Goal: Task Accomplishment & Management: Complete application form

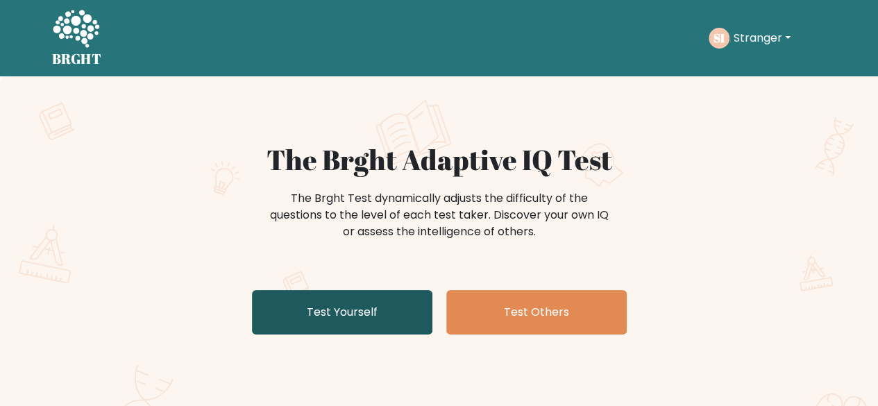
click at [322, 321] on link "Test Yourself" at bounding box center [342, 312] width 180 height 44
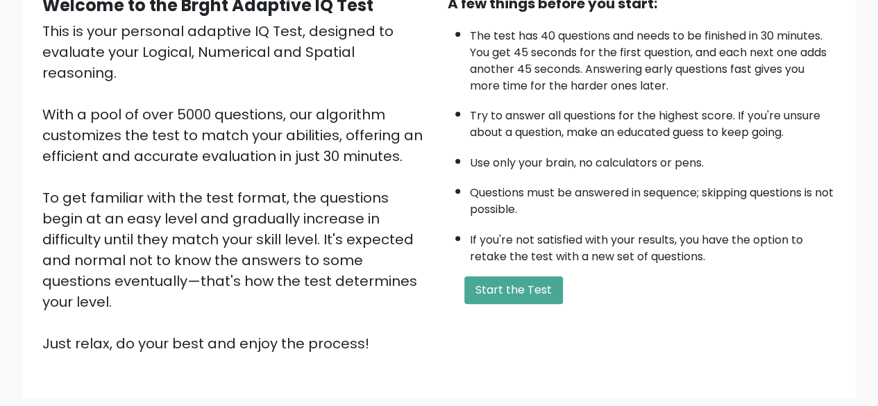
scroll to position [178, 0]
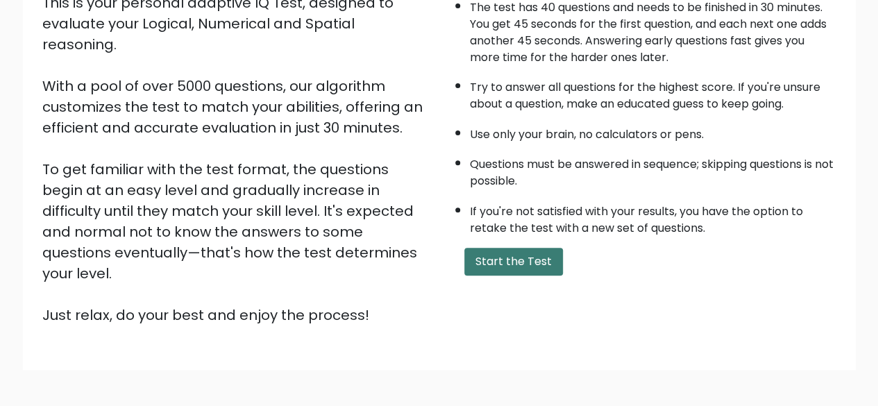
click at [499, 253] on button "Start the Test" at bounding box center [513, 262] width 99 height 28
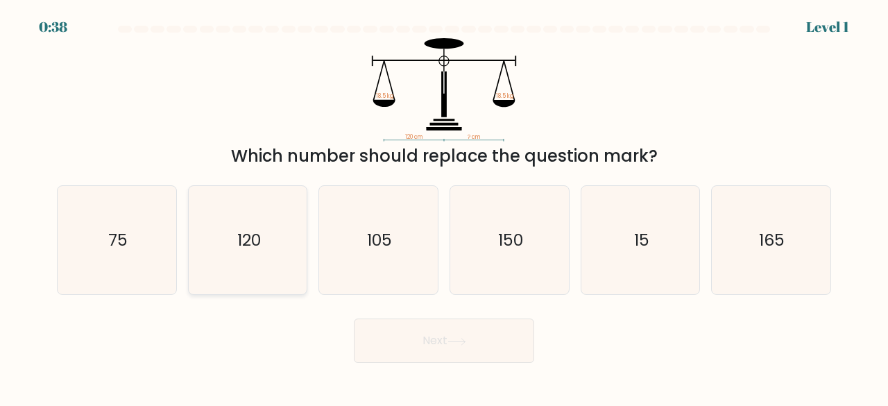
click at [250, 262] on icon "120" at bounding box center [248, 240] width 109 height 109
click at [444, 207] on input "b. 120" at bounding box center [444, 204] width 1 height 3
radio input "true"
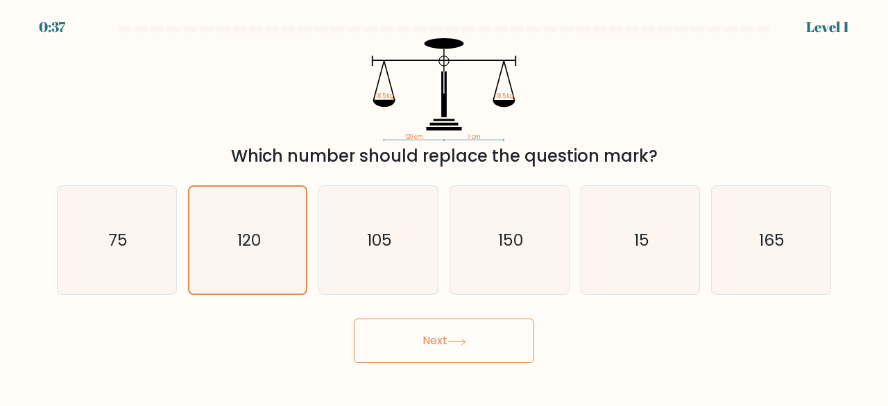
click at [417, 341] on button "Next" at bounding box center [444, 340] width 180 height 44
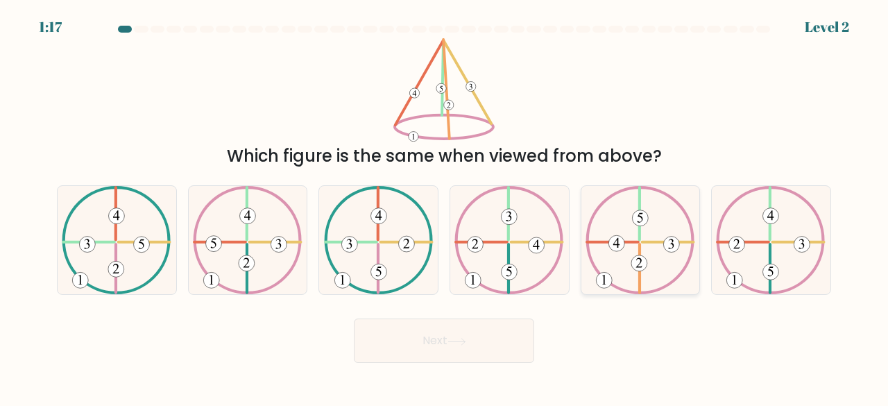
click at [658, 262] on icon at bounding box center [640, 240] width 110 height 109
click at [445, 207] on input "e." at bounding box center [444, 204] width 1 height 3
radio input "true"
click at [437, 334] on button "Next" at bounding box center [444, 340] width 180 height 44
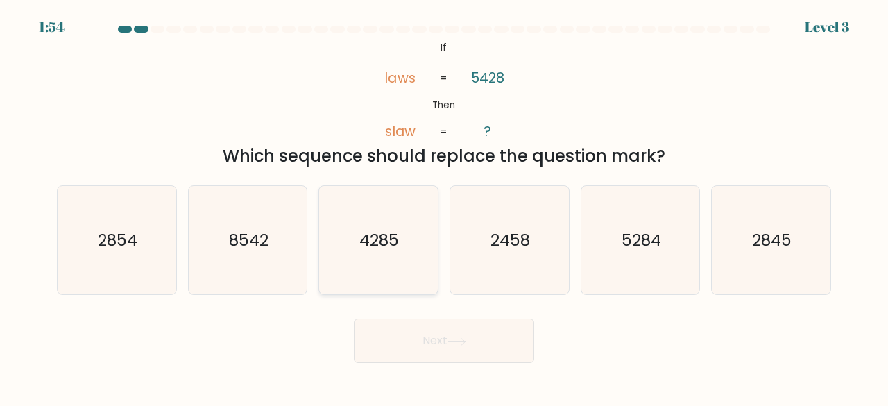
click at [407, 189] on icon "4285" at bounding box center [378, 240] width 109 height 109
click at [444, 203] on input "c. 4285" at bounding box center [444, 204] width 1 height 3
radio input "true"
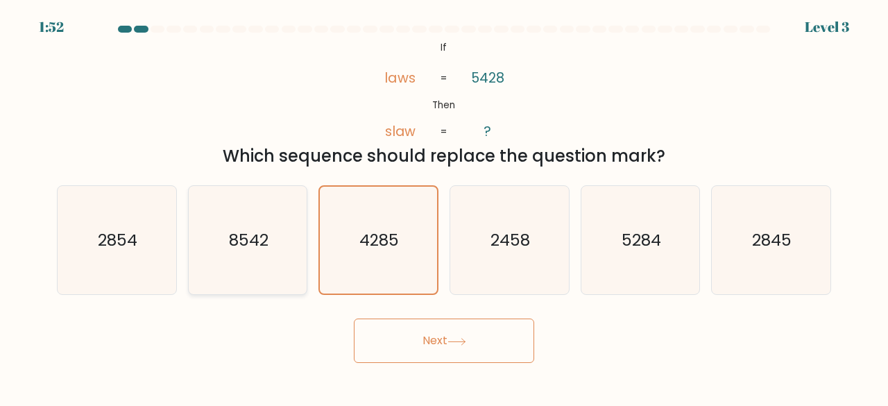
click at [234, 239] on text "8542" at bounding box center [249, 239] width 40 height 23
click at [444, 207] on input "b. 8542" at bounding box center [444, 204] width 1 height 3
radio input "true"
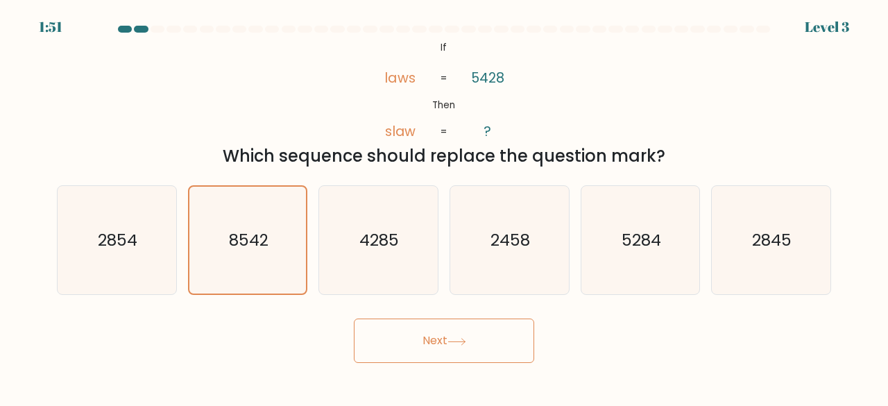
click at [406, 325] on button "Next" at bounding box center [444, 340] width 180 height 44
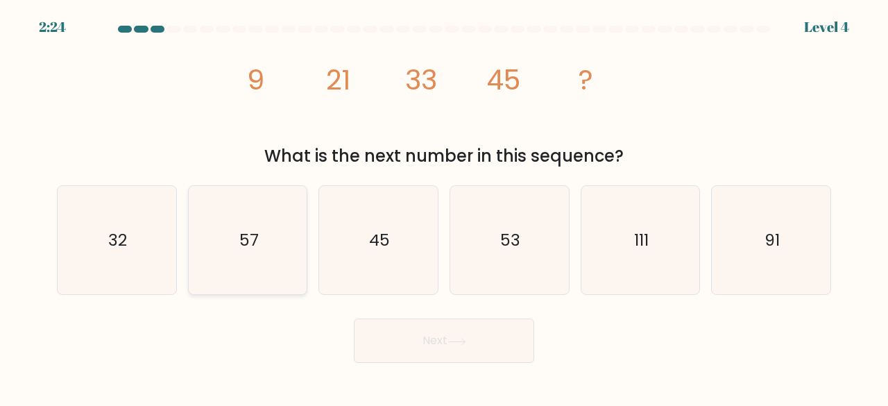
click at [227, 274] on icon "57" at bounding box center [248, 240] width 109 height 109
click at [444, 207] on input "b. 57" at bounding box center [444, 204] width 1 height 3
radio input "true"
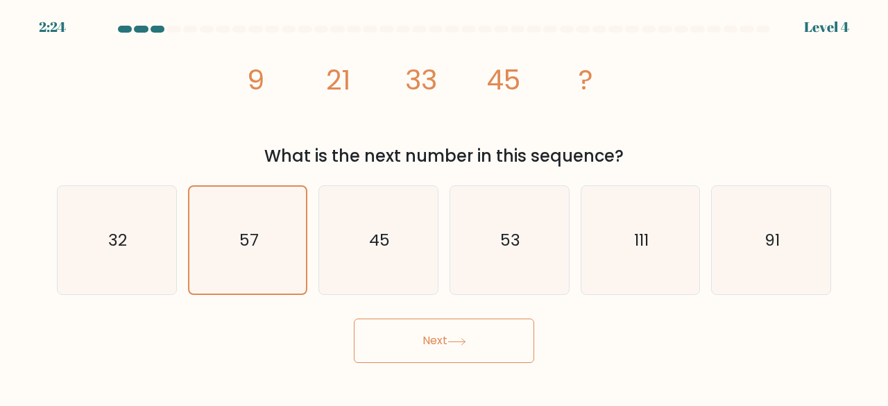
click at [405, 343] on button "Next" at bounding box center [444, 340] width 180 height 44
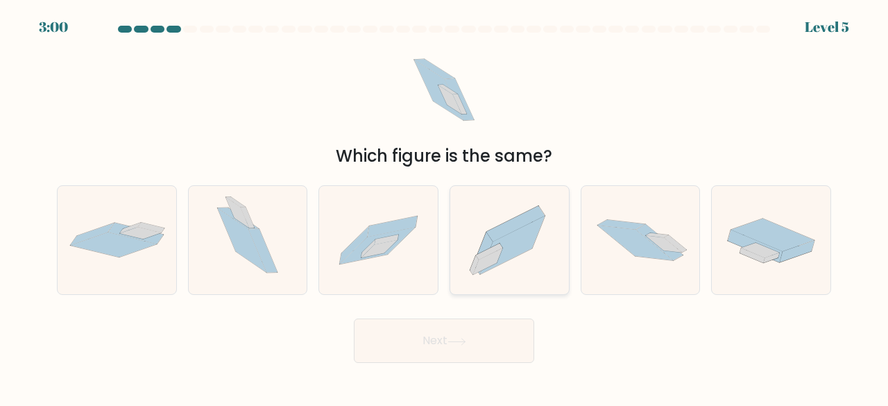
click at [504, 224] on icon at bounding box center [515, 223] width 58 height 35
click at [445, 207] on input "d." at bounding box center [444, 204] width 1 height 3
radio input "true"
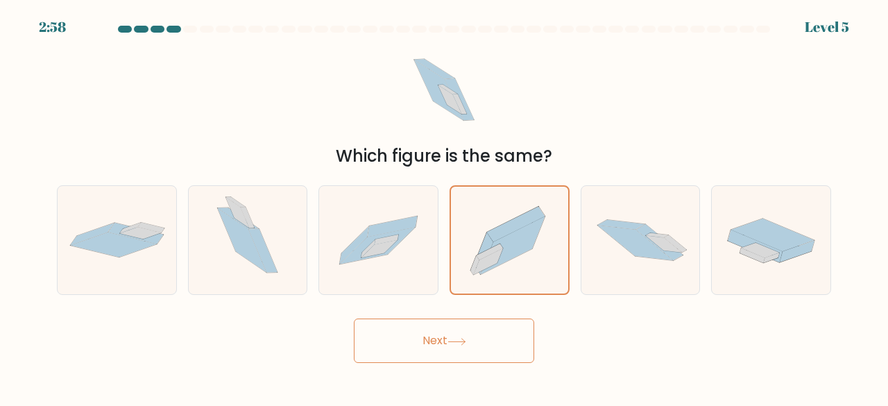
click at [438, 354] on button "Next" at bounding box center [444, 340] width 180 height 44
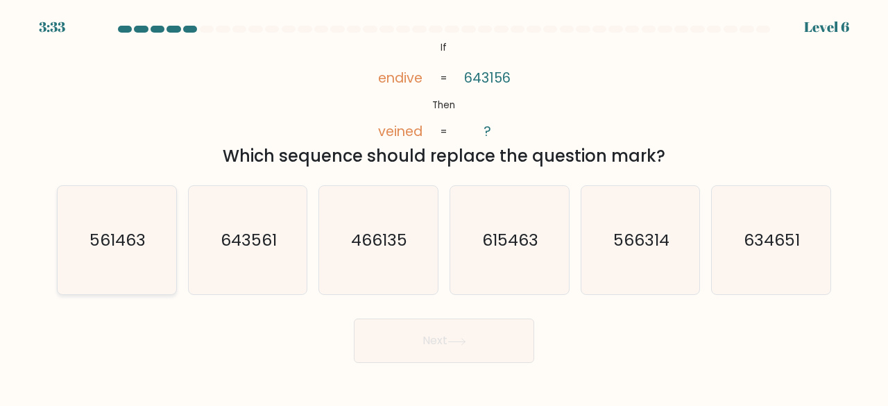
click at [123, 253] on icon "561463" at bounding box center [116, 240] width 109 height 109
click at [444, 207] on input "a. 561463" at bounding box center [444, 204] width 1 height 3
radio input "true"
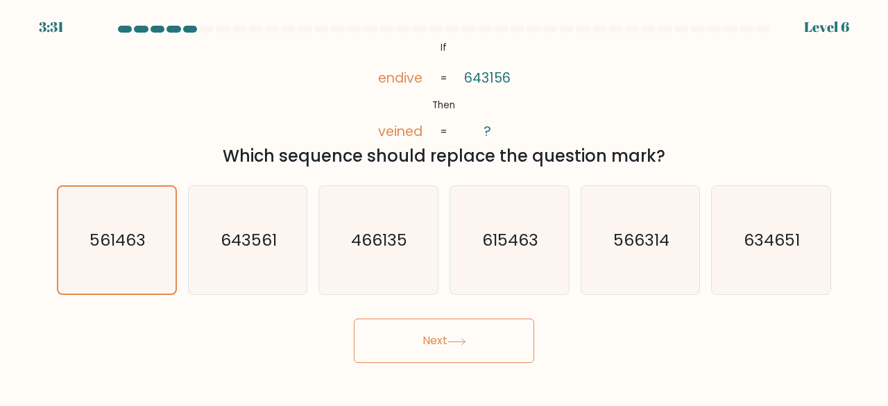
click at [426, 341] on button "Next" at bounding box center [444, 340] width 180 height 44
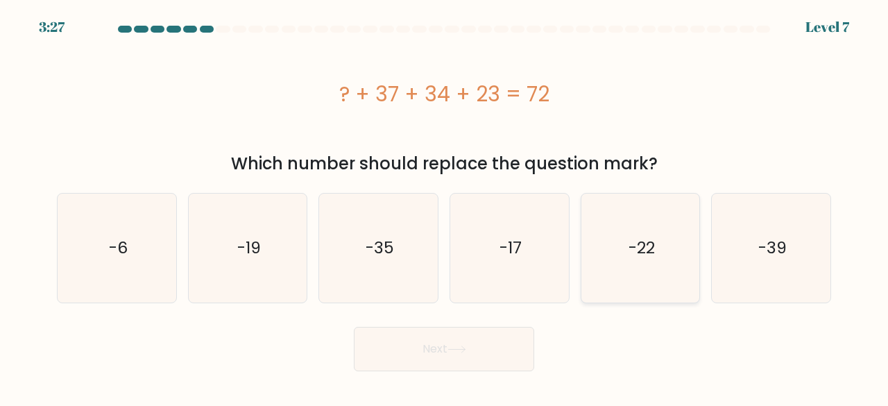
click at [656, 281] on icon "-22" at bounding box center [640, 248] width 109 height 109
click at [445, 207] on input "e. -22" at bounding box center [444, 204] width 1 height 3
radio input "true"
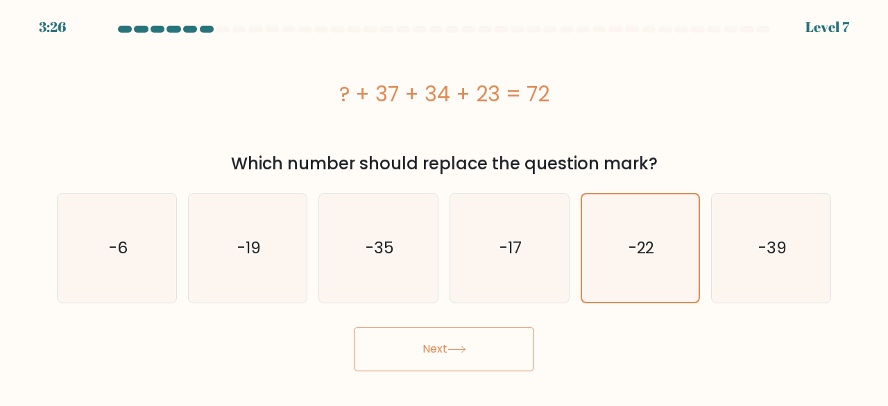
click at [456, 343] on button "Next" at bounding box center [444, 349] width 180 height 44
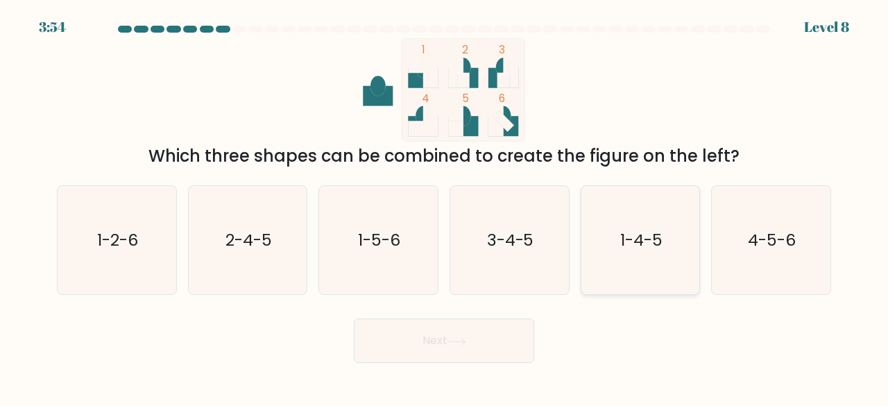
click at [662, 276] on icon "1-4-5" at bounding box center [640, 240] width 109 height 109
click at [445, 207] on input "e. 1-4-5" at bounding box center [444, 204] width 1 height 3
radio input "true"
click at [415, 313] on div "Next" at bounding box center [444, 336] width 791 height 51
click at [396, 325] on button "Next" at bounding box center [444, 340] width 180 height 44
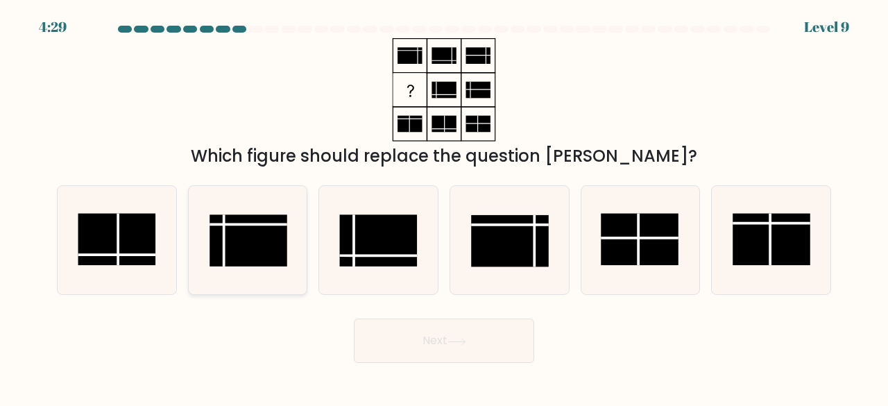
click at [241, 239] on rect at bounding box center [249, 240] width 78 height 52
click at [444, 207] on input "b." at bounding box center [444, 204] width 1 height 3
radio input "true"
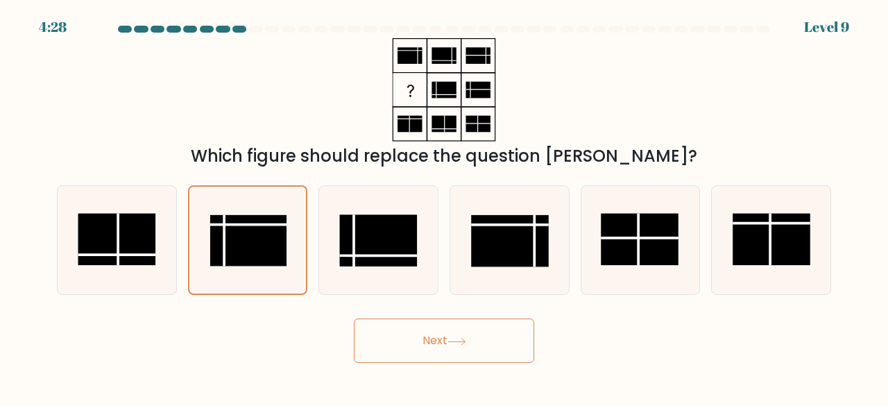
click at [413, 339] on button "Next" at bounding box center [444, 340] width 180 height 44
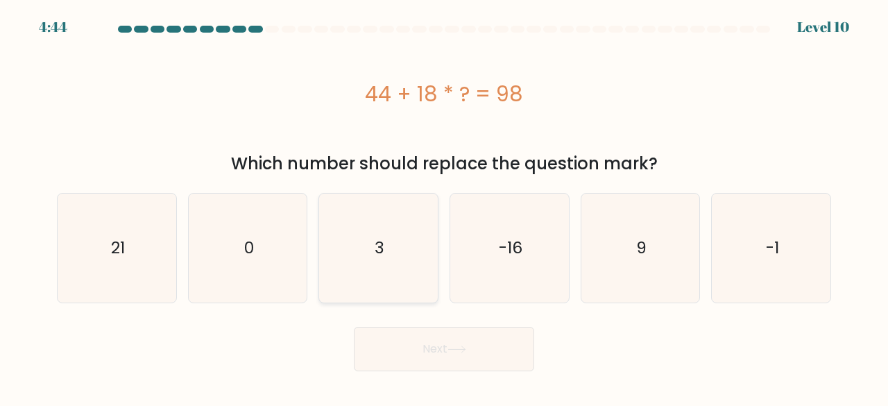
click at [370, 270] on icon "3" at bounding box center [378, 248] width 109 height 109
click at [444, 207] on input "c. 3" at bounding box center [444, 204] width 1 height 3
radio input "true"
click at [402, 353] on button "Next" at bounding box center [444, 349] width 180 height 44
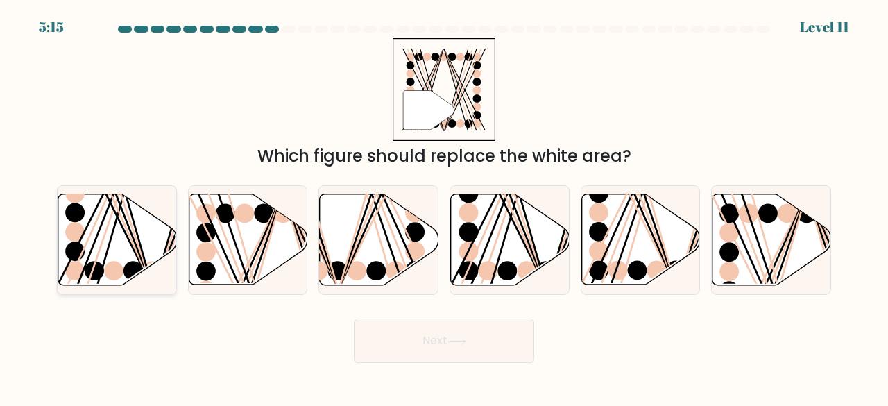
click at [137, 273] on ellipse at bounding box center [132, 270] width 19 height 19
click at [444, 207] on input "a." at bounding box center [444, 204] width 1 height 3
radio input "true"
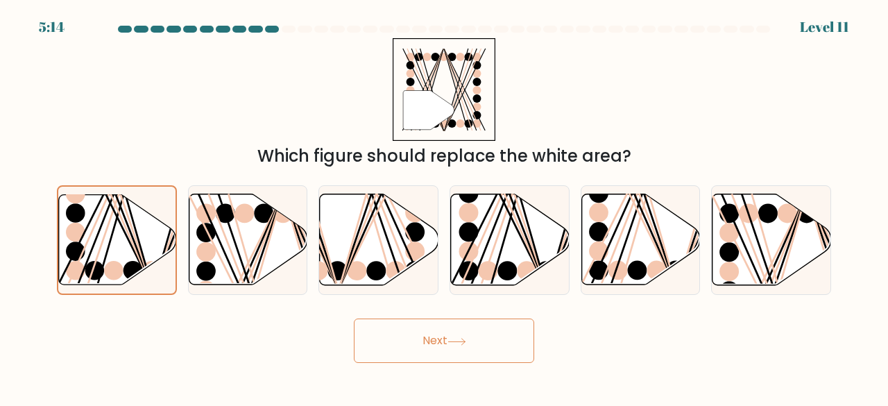
click at [387, 339] on button "Next" at bounding box center [444, 340] width 180 height 44
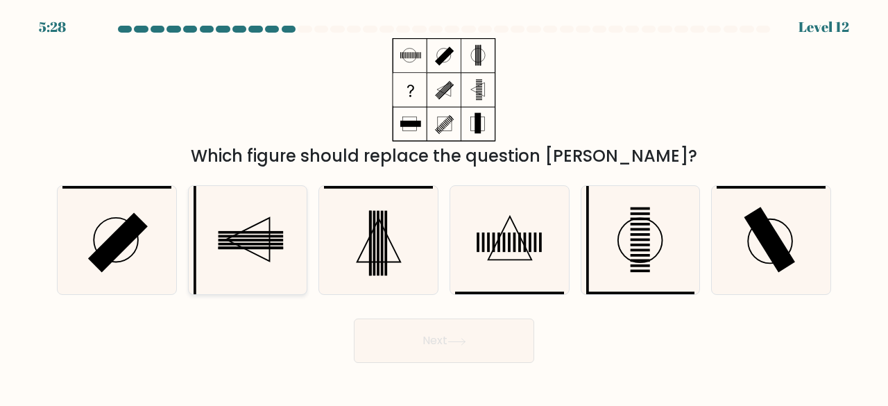
click at [259, 255] on icon at bounding box center [248, 240] width 109 height 109
click at [444, 207] on input "b." at bounding box center [444, 204] width 1 height 3
radio input "true"
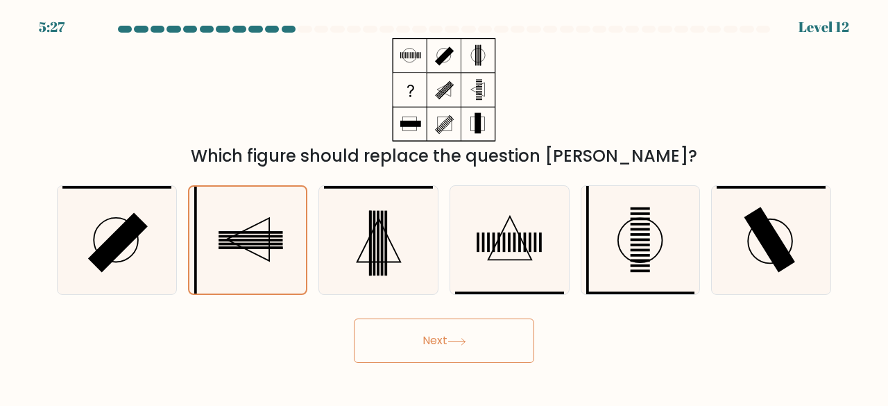
click at [386, 335] on button "Next" at bounding box center [444, 340] width 180 height 44
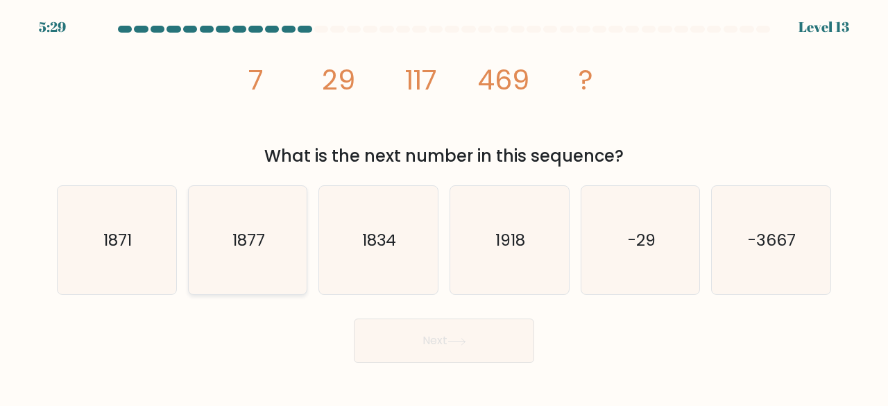
click at [241, 261] on icon "1877" at bounding box center [248, 240] width 109 height 109
click at [444, 207] on input "b. 1877" at bounding box center [444, 204] width 1 height 3
radio input "true"
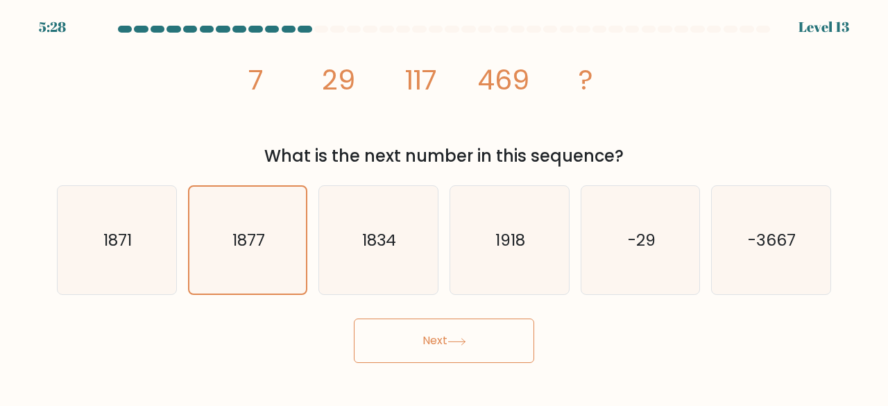
click at [442, 337] on button "Next" at bounding box center [444, 340] width 180 height 44
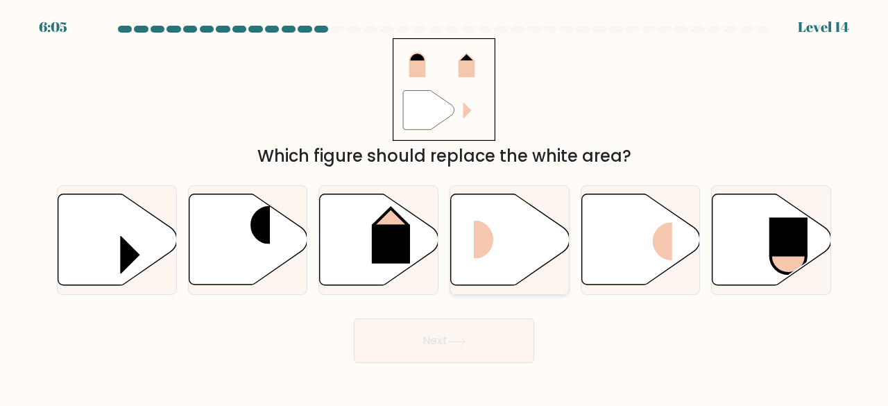
click at [486, 255] on rect at bounding box center [494, 240] width 40 height 38
click at [445, 207] on input "d." at bounding box center [444, 204] width 1 height 3
radio input "true"
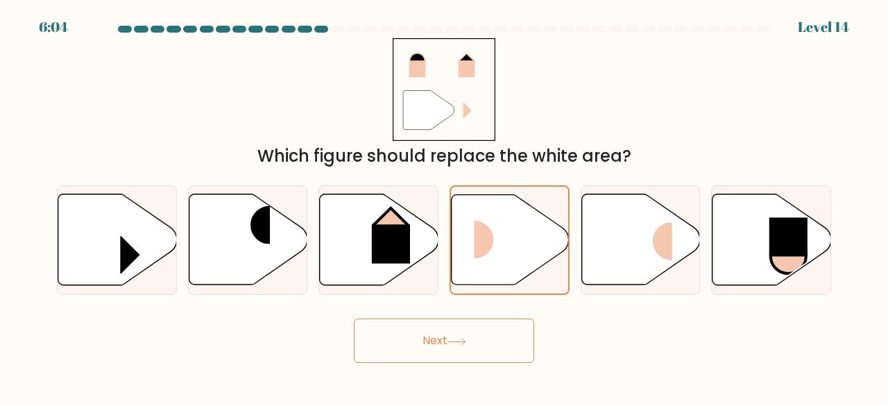
click at [439, 336] on button "Next" at bounding box center [444, 340] width 180 height 44
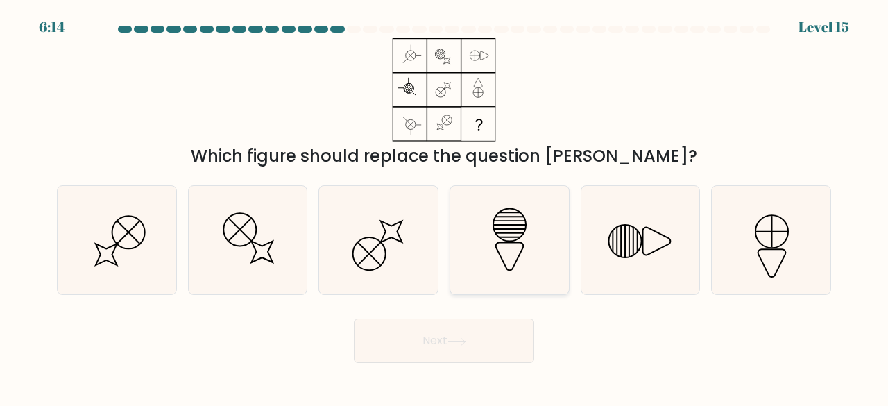
click at [479, 274] on icon at bounding box center [509, 240] width 109 height 109
click at [445, 207] on input "d." at bounding box center [444, 204] width 1 height 3
radio input "true"
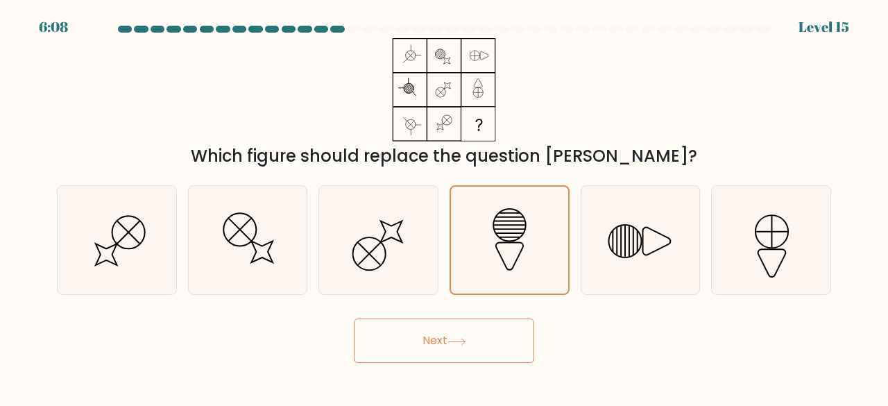
click at [413, 333] on button "Next" at bounding box center [444, 340] width 180 height 44
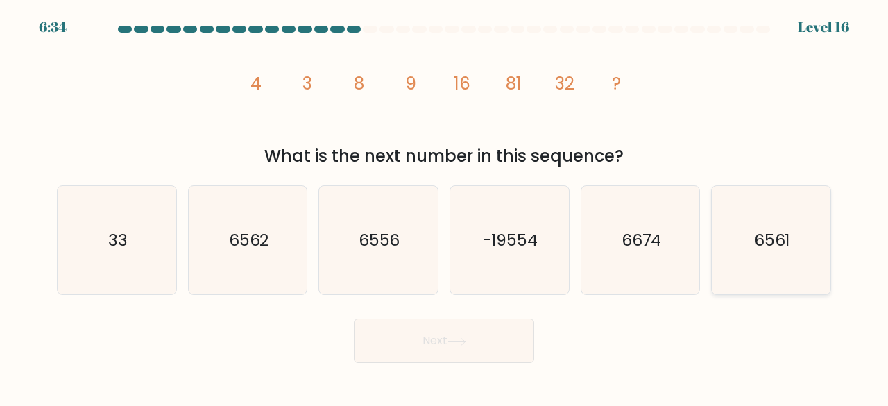
click at [734, 273] on icon "6561" at bounding box center [771, 240] width 109 height 109
click at [445, 207] on input "f. 6561" at bounding box center [444, 204] width 1 height 3
radio input "true"
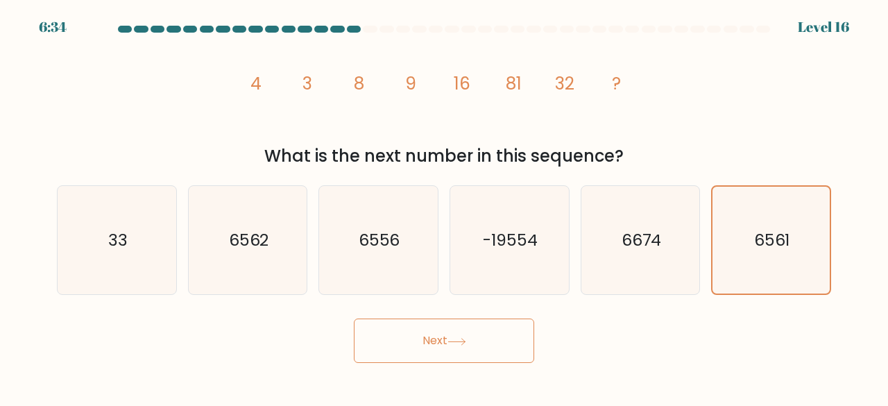
click at [443, 324] on button "Next" at bounding box center [444, 340] width 180 height 44
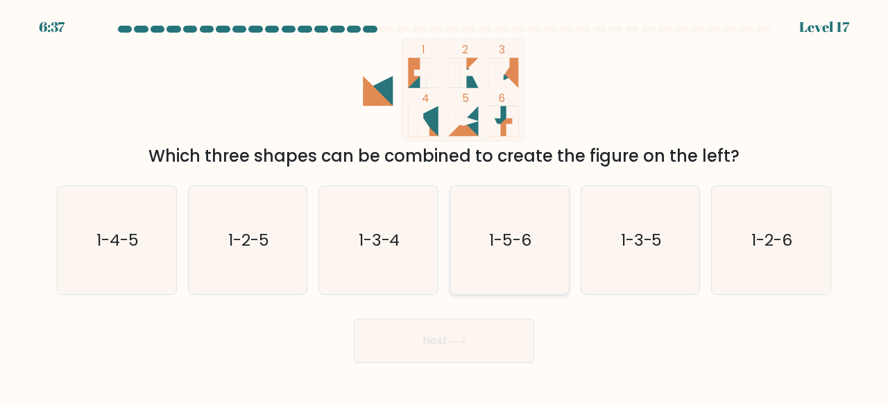
click at [511, 273] on icon "1-5-6" at bounding box center [509, 240] width 109 height 109
click at [445, 207] on input "d. 1-5-6" at bounding box center [444, 204] width 1 height 3
radio input "true"
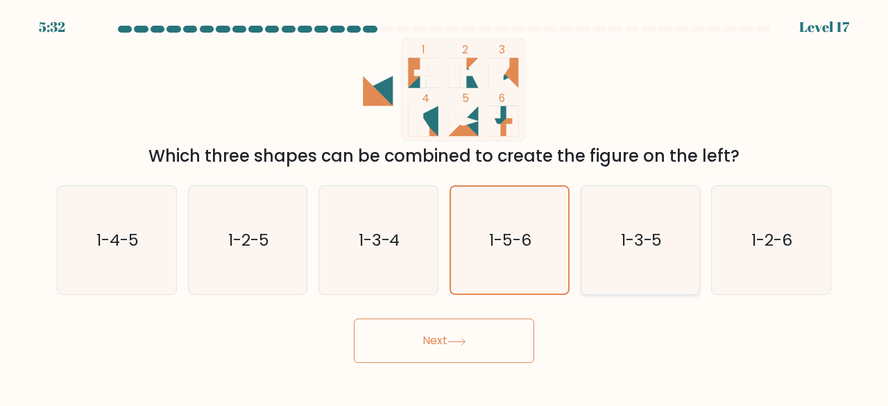
click at [644, 257] on icon "1-3-5" at bounding box center [640, 240] width 109 height 109
click at [445, 207] on input "e. 1-3-5" at bounding box center [444, 204] width 1 height 3
radio input "true"
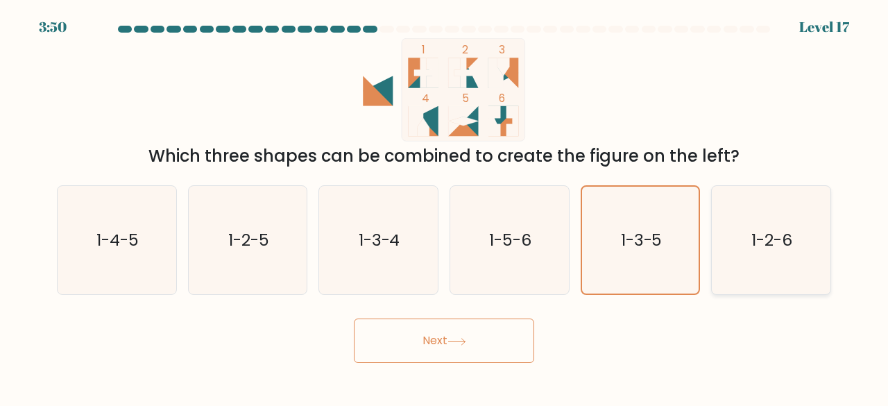
click at [730, 249] on icon "1-2-6" at bounding box center [771, 240] width 109 height 109
click at [445, 207] on input "f. 1-2-6" at bounding box center [444, 204] width 1 height 3
radio input "true"
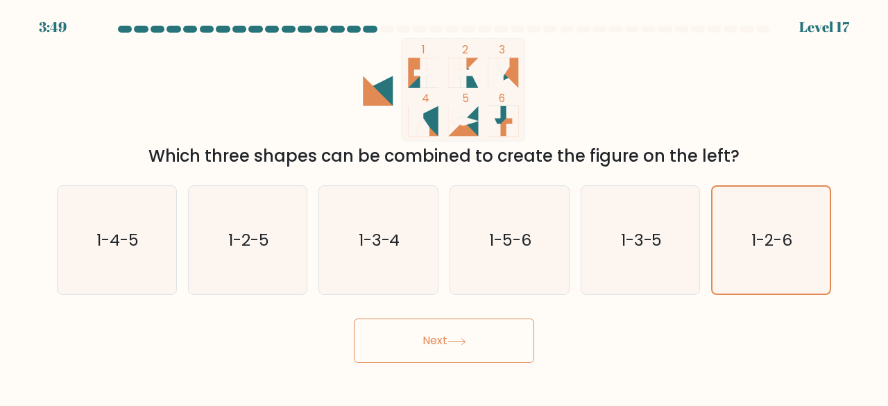
click at [443, 321] on button "Next" at bounding box center [444, 340] width 180 height 44
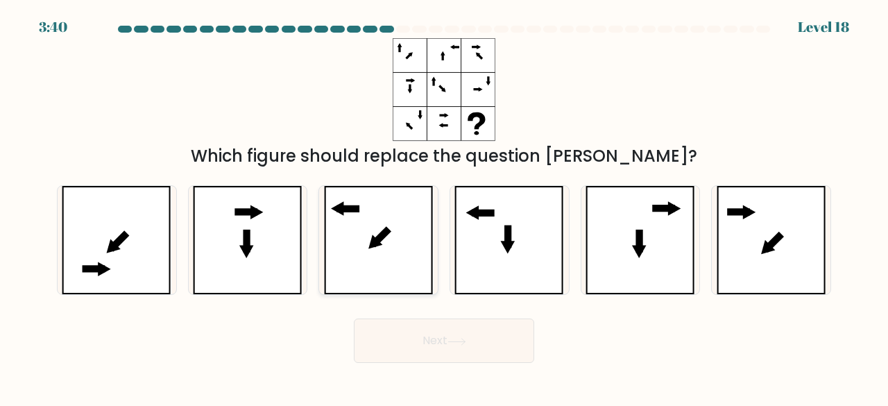
click at [357, 275] on icon at bounding box center [379, 240] width 110 height 109
click at [444, 207] on input "c." at bounding box center [444, 204] width 1 height 3
radio input "true"
click at [384, 346] on button "Next" at bounding box center [444, 340] width 180 height 44
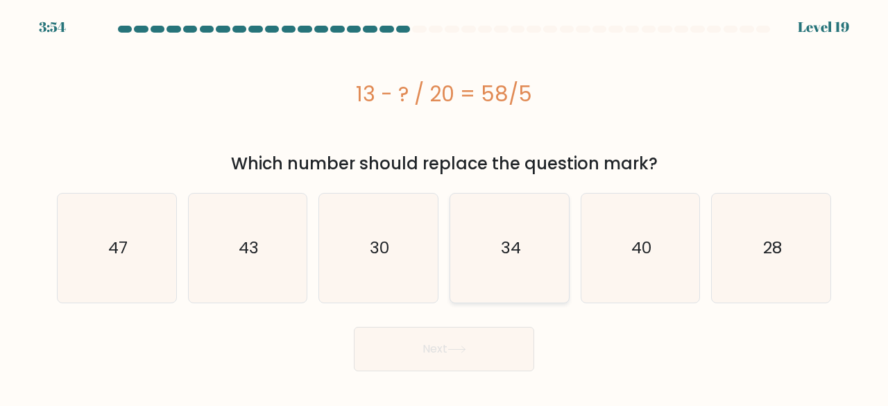
click at [475, 289] on icon "34" at bounding box center [509, 248] width 109 height 109
click at [445, 207] on input "d. 34" at bounding box center [444, 204] width 1 height 3
radio input "true"
click at [395, 350] on button "Next" at bounding box center [444, 349] width 180 height 44
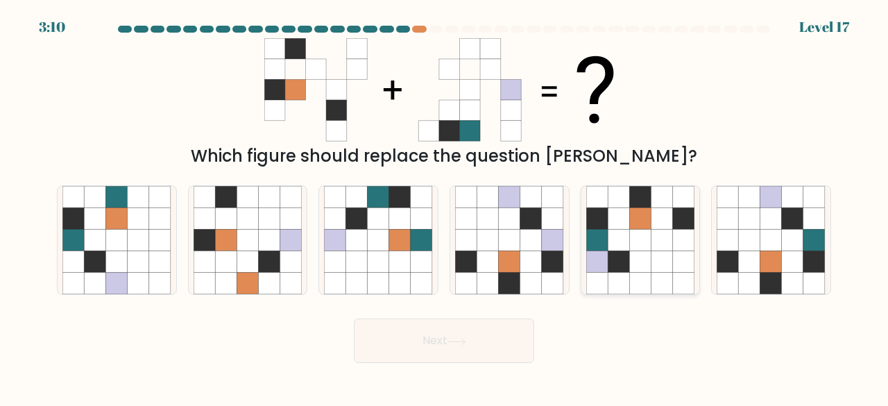
click at [659, 267] on icon at bounding box center [662, 262] width 22 height 22
click at [445, 207] on input "e." at bounding box center [444, 204] width 1 height 3
radio input "true"
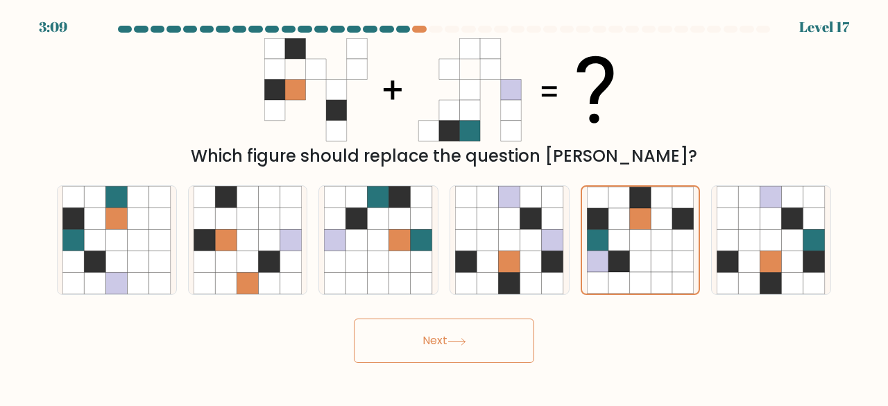
click at [437, 338] on button "Next" at bounding box center [444, 340] width 180 height 44
click at [372, 335] on button "Next" at bounding box center [444, 340] width 180 height 44
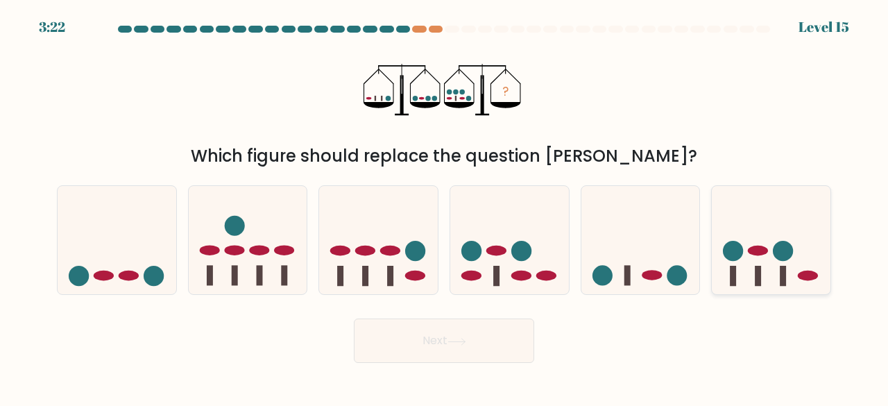
click at [764, 267] on icon at bounding box center [771, 240] width 119 height 98
click at [445, 207] on input "f." at bounding box center [444, 204] width 1 height 3
radio input "true"
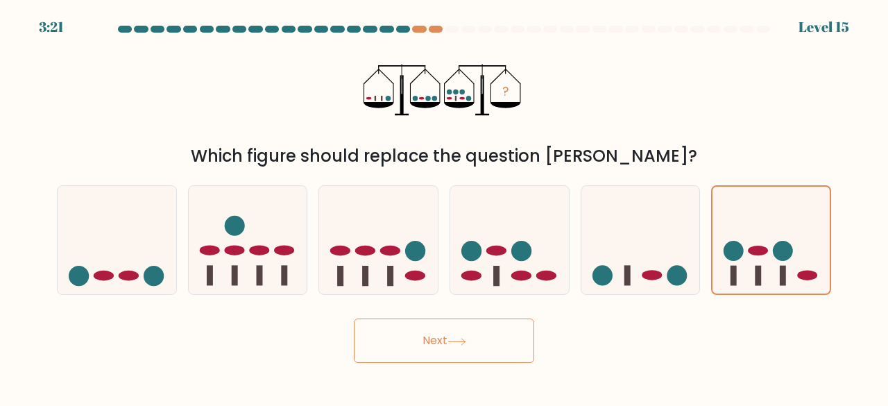
click at [426, 336] on button "Next" at bounding box center [444, 340] width 180 height 44
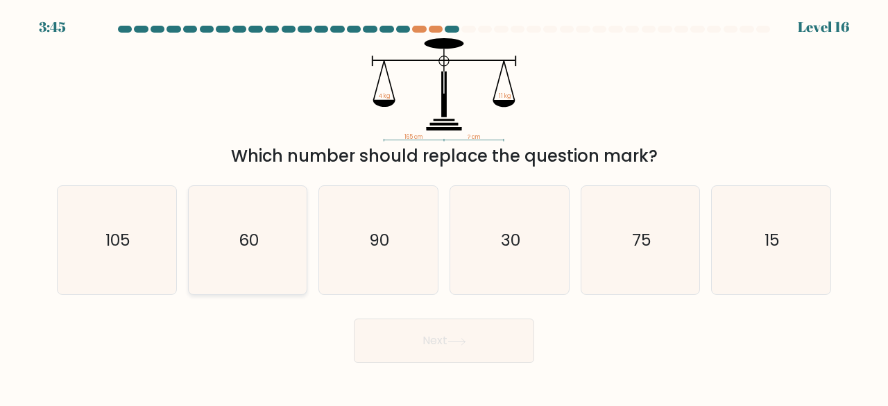
click at [260, 282] on icon "60" at bounding box center [248, 240] width 109 height 109
click at [444, 207] on input "b. 60" at bounding box center [444, 204] width 1 height 3
radio input "true"
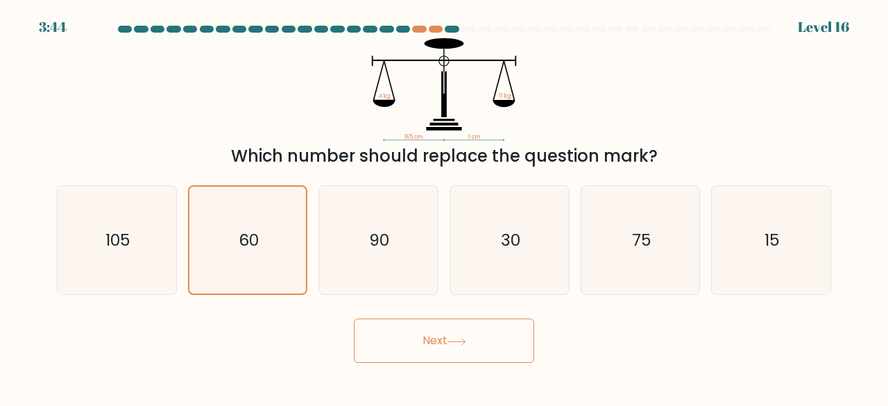
click at [434, 356] on button "Next" at bounding box center [444, 340] width 180 height 44
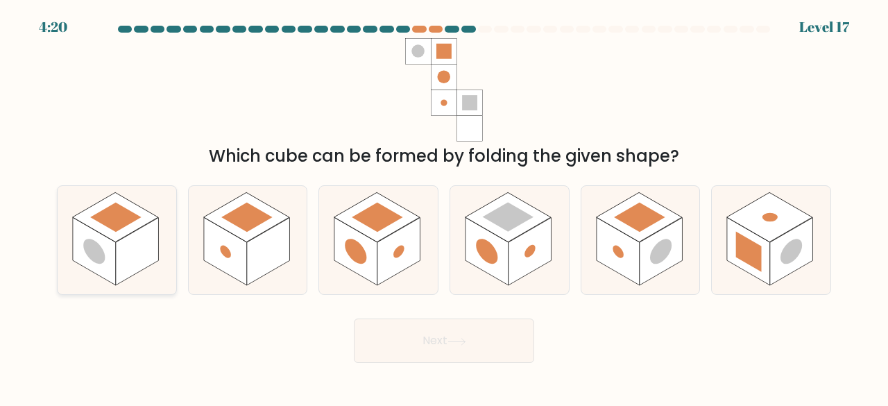
click at [118, 270] on rect at bounding box center [137, 252] width 43 height 68
click at [444, 207] on input "a." at bounding box center [444, 204] width 1 height 3
radio input "true"
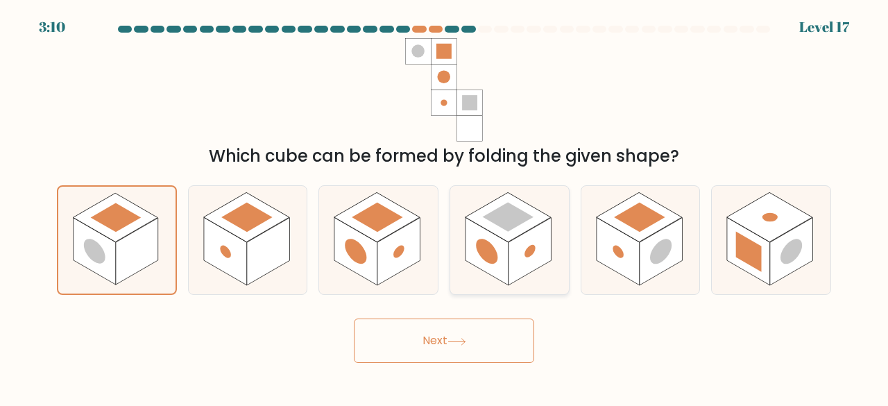
click at [522, 258] on rect at bounding box center [529, 252] width 43 height 68
click at [445, 207] on input "d." at bounding box center [444, 204] width 1 height 3
radio input "true"
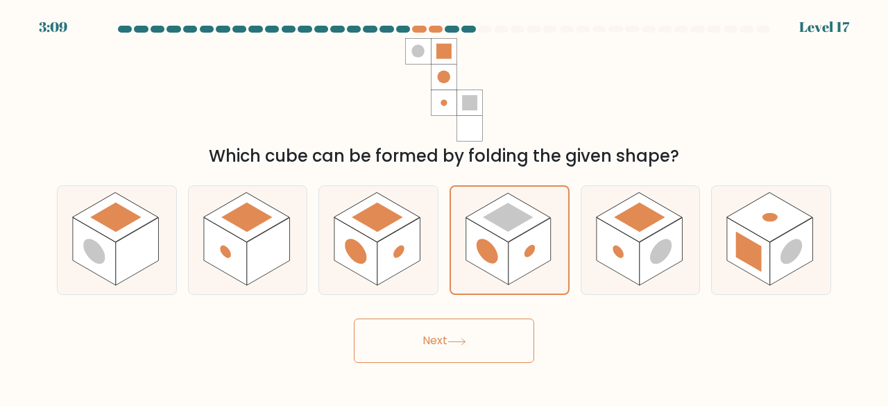
click at [418, 341] on button "Next" at bounding box center [444, 340] width 180 height 44
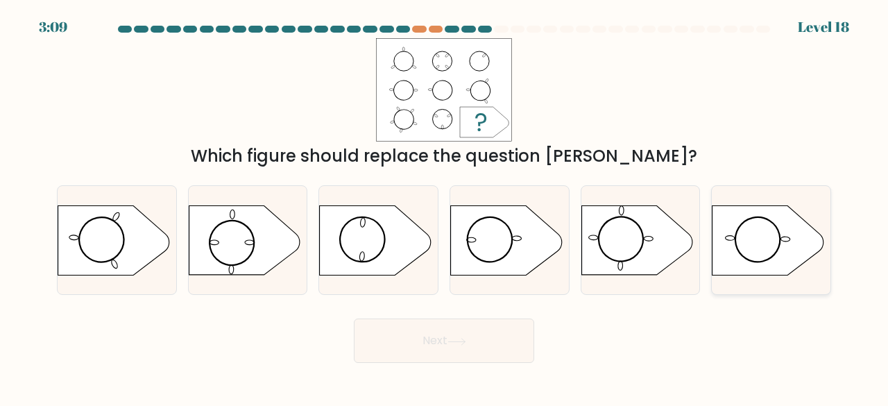
click at [752, 253] on icon at bounding box center [767, 239] width 111 height 69
click at [445, 207] on input "f." at bounding box center [444, 204] width 1 height 3
radio input "true"
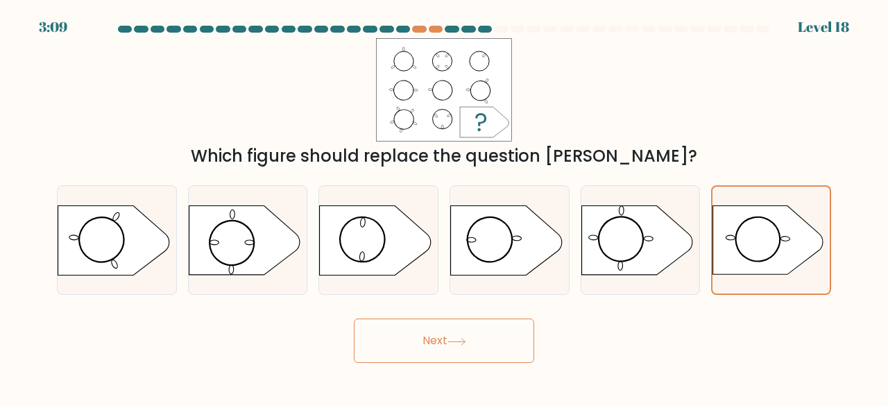
click at [393, 324] on button "Next" at bounding box center [444, 340] width 180 height 44
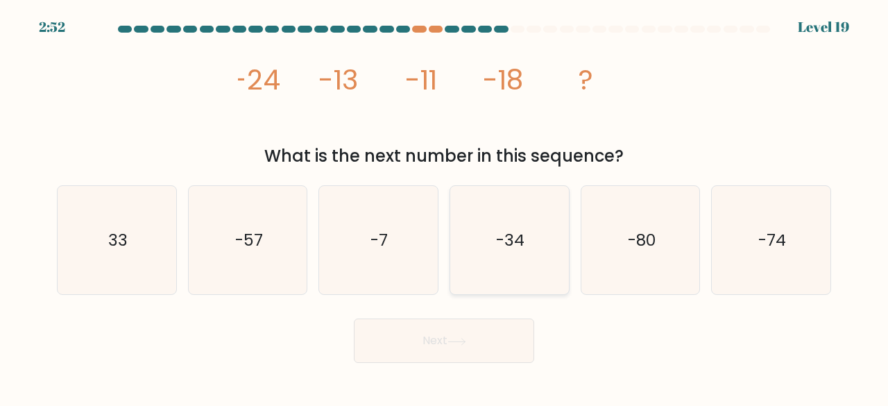
click at [510, 281] on icon "-34" at bounding box center [509, 240] width 109 height 109
click at [445, 207] on input "d. -34" at bounding box center [444, 204] width 1 height 3
radio input "true"
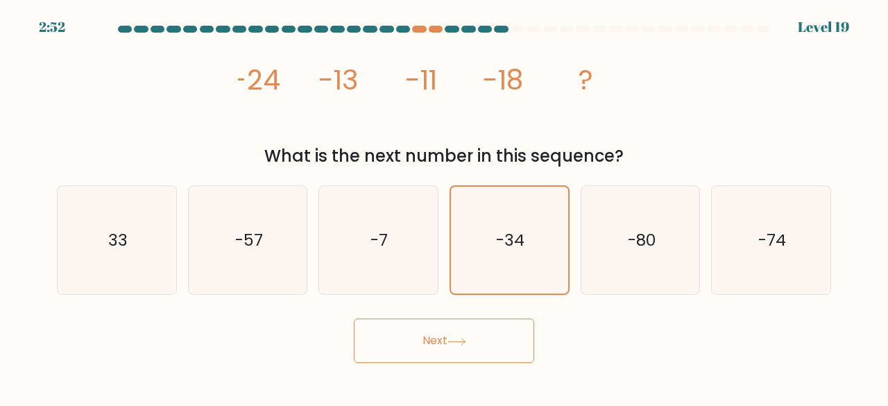
click at [373, 334] on button "Next" at bounding box center [444, 340] width 180 height 44
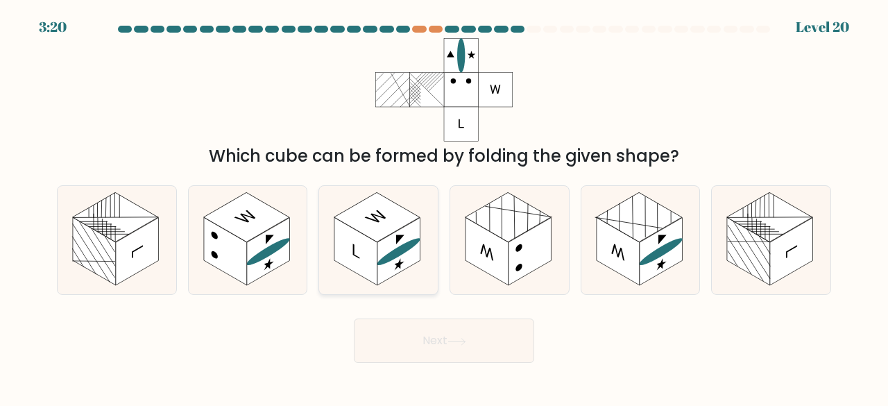
click at [382, 274] on rect at bounding box center [398, 252] width 43 height 68
click at [444, 207] on input "c." at bounding box center [444, 204] width 1 height 3
radio input "true"
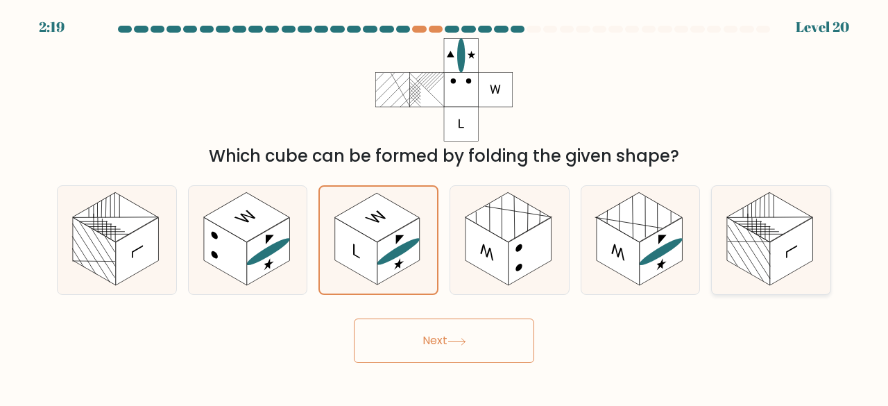
click at [777, 266] on rect at bounding box center [791, 252] width 43 height 68
click at [445, 207] on input "f." at bounding box center [444, 204] width 1 height 3
radio input "true"
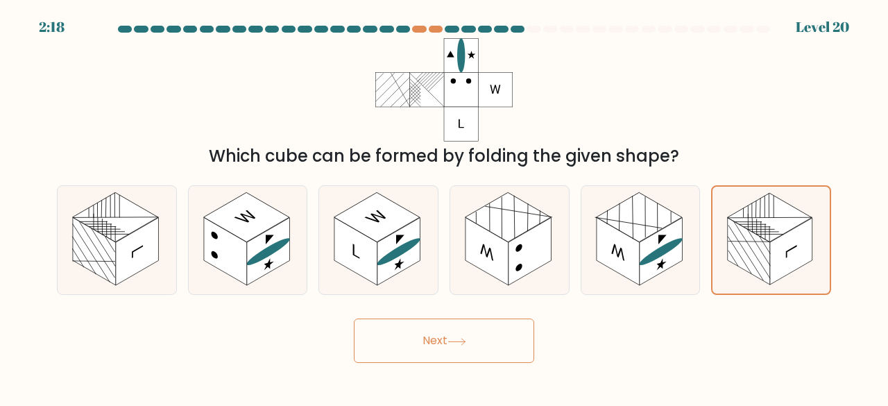
click at [431, 337] on button "Next" at bounding box center [444, 340] width 180 height 44
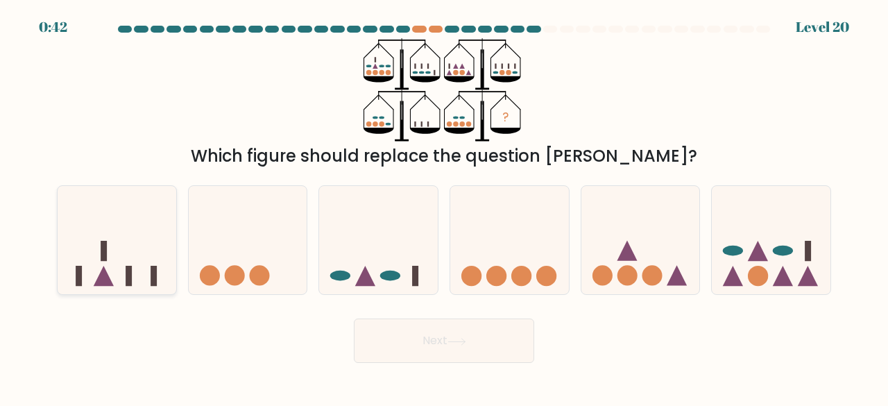
click at [101, 253] on rect at bounding box center [104, 251] width 6 height 20
click at [444, 207] on input "a." at bounding box center [444, 204] width 1 height 3
radio input "true"
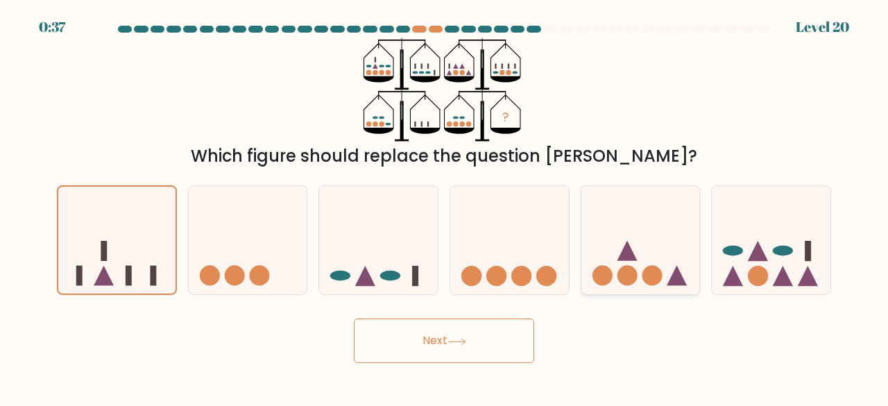
click at [630, 271] on circle at bounding box center [627, 276] width 20 height 20
click at [445, 207] on input "e." at bounding box center [444, 204] width 1 height 3
radio input "true"
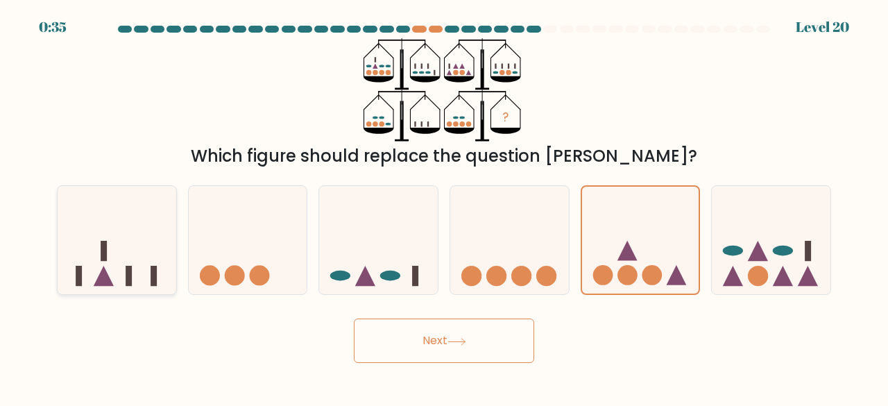
click at [154, 248] on icon at bounding box center [117, 240] width 119 height 98
click at [444, 207] on input "a." at bounding box center [444, 204] width 1 height 3
radio input "true"
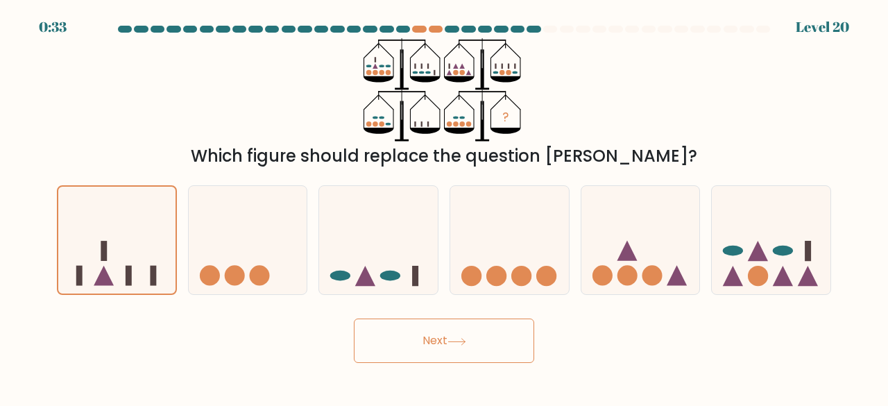
click at [413, 340] on button "Next" at bounding box center [444, 340] width 180 height 44
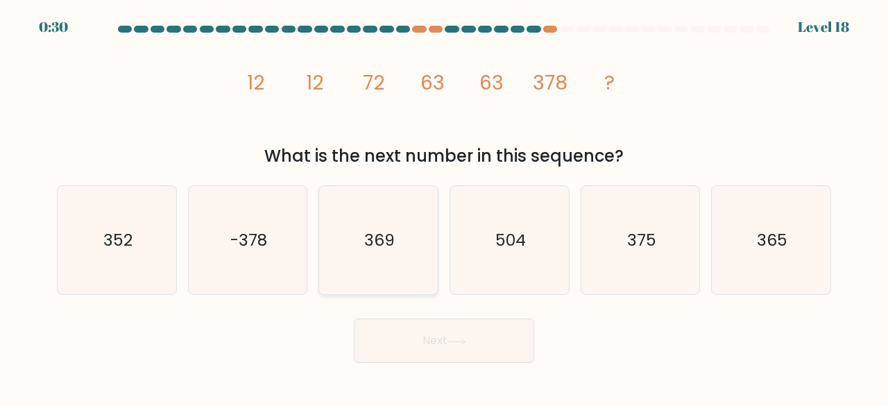
click at [359, 275] on icon "369" at bounding box center [378, 240] width 109 height 109
click at [444, 207] on input "c. 369" at bounding box center [444, 204] width 1 height 3
radio input "true"
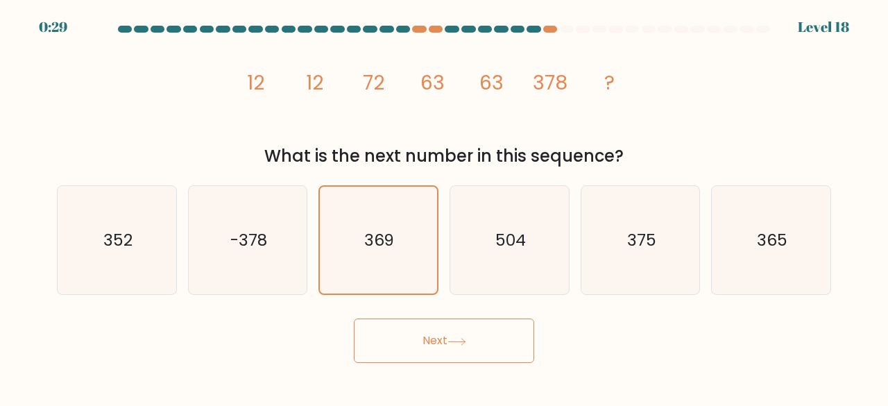
click at [377, 336] on button "Next" at bounding box center [444, 340] width 180 height 44
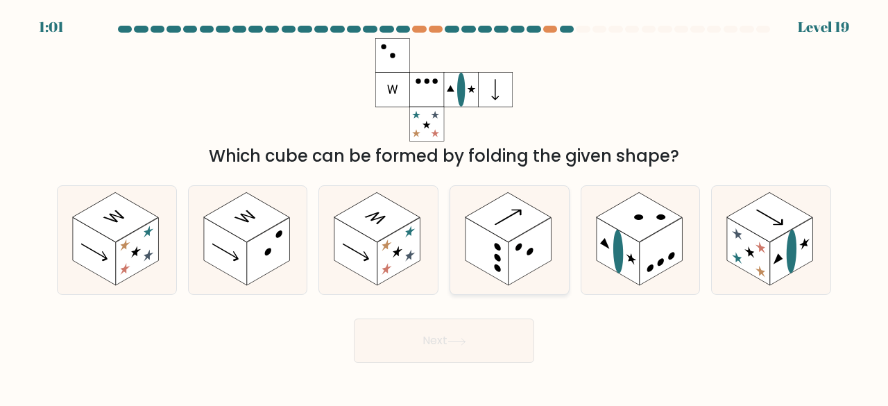
click at [518, 268] on rect at bounding box center [529, 252] width 43 height 68
click at [445, 207] on input "d." at bounding box center [444, 204] width 1 height 3
radio input "true"
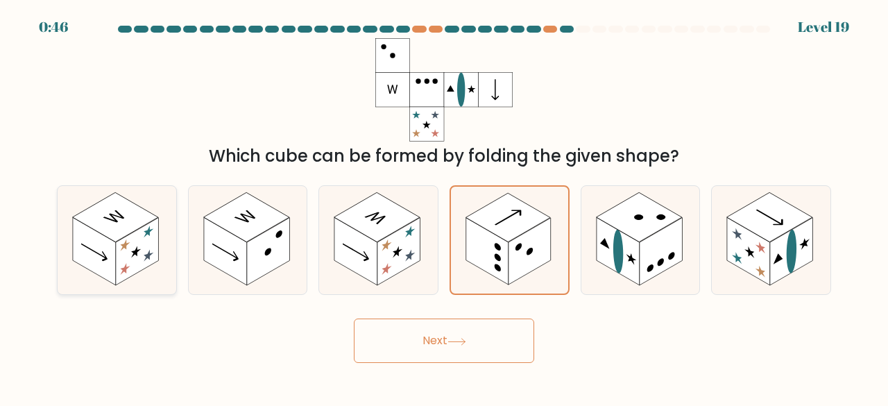
click at [145, 271] on icon at bounding box center [117, 240] width 119 height 109
click at [444, 207] on input "a." at bounding box center [444, 204] width 1 height 3
radio input "true"
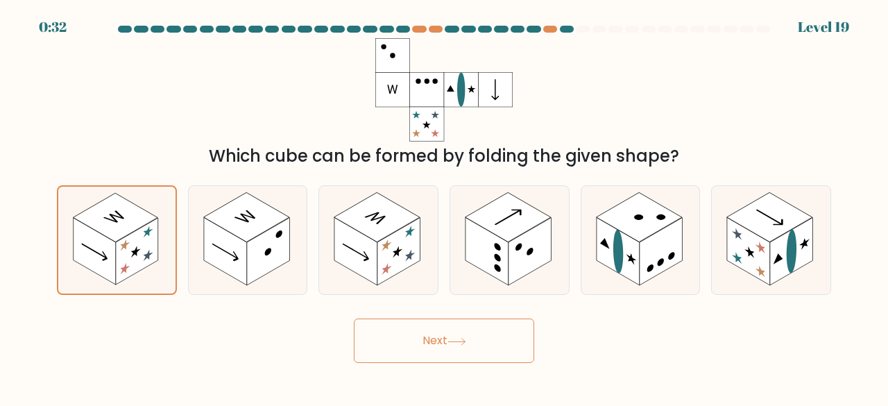
click at [434, 336] on button "Next" at bounding box center [444, 340] width 180 height 44
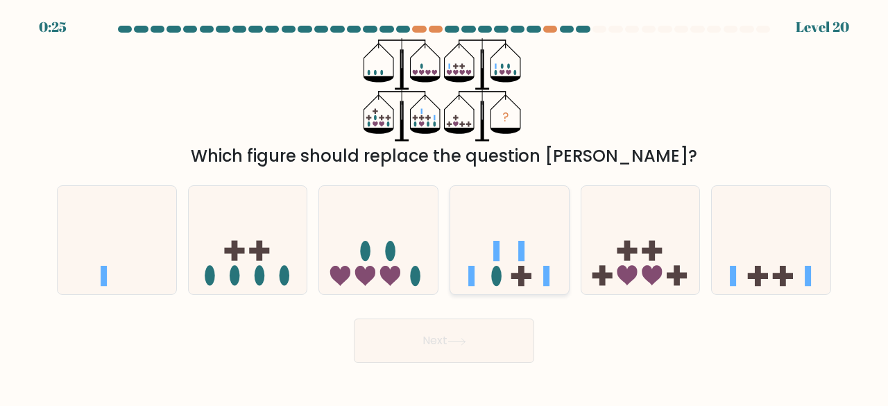
click at [495, 265] on icon at bounding box center [509, 240] width 119 height 98
click at [445, 207] on input "d." at bounding box center [444, 204] width 1 height 3
radio input "true"
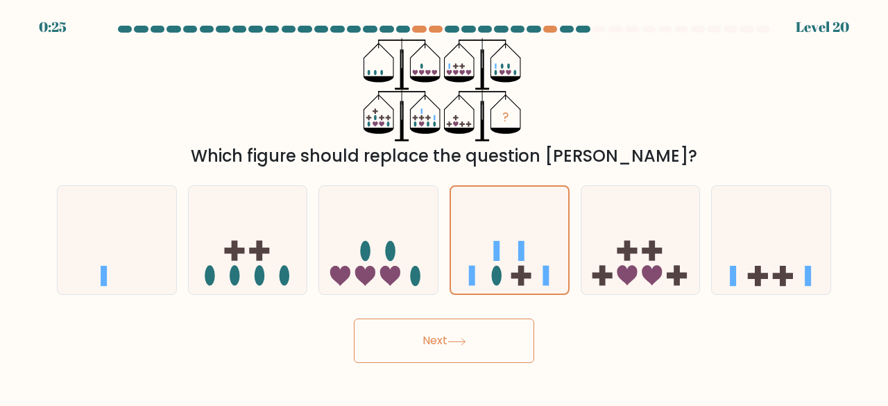
click at [456, 321] on button "Next" at bounding box center [444, 340] width 180 height 44
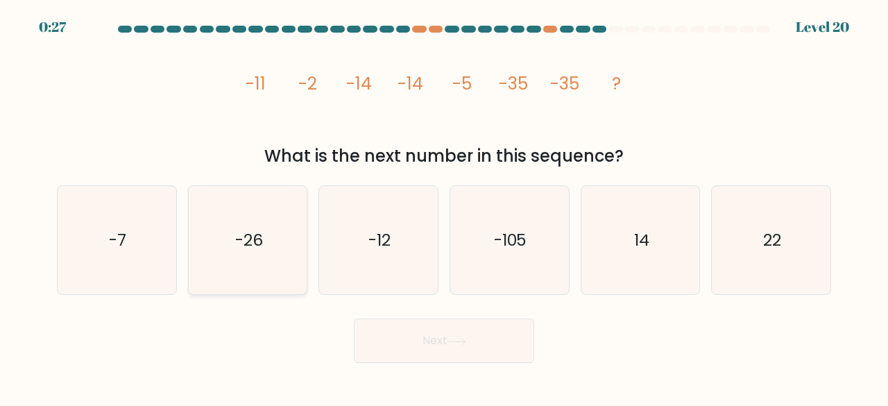
click at [228, 294] on icon "-26" at bounding box center [248, 240] width 109 height 109
click at [444, 207] on input "b. -26" at bounding box center [444, 204] width 1 height 3
radio input "true"
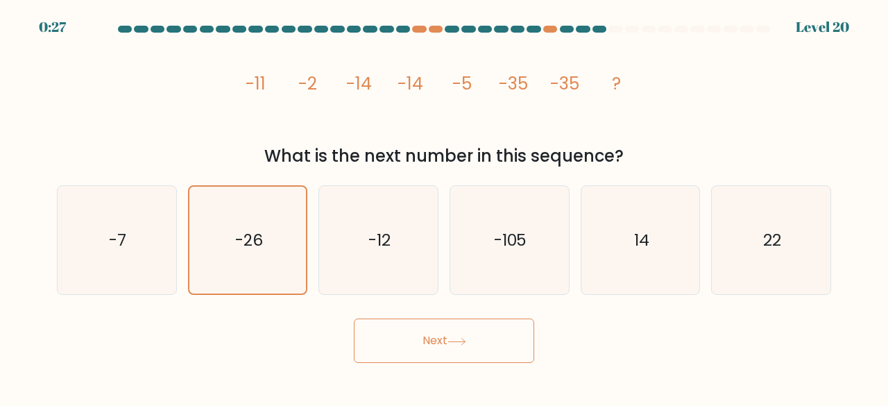
click at [420, 342] on button "Next" at bounding box center [444, 340] width 180 height 44
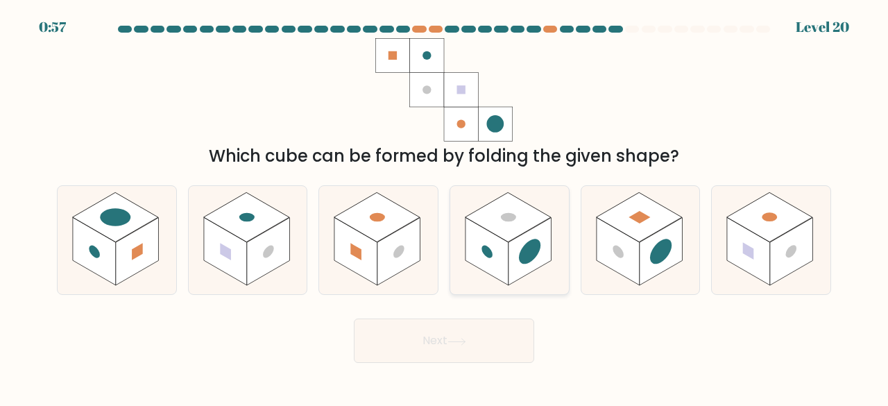
click at [519, 262] on rect at bounding box center [529, 252] width 43 height 68
click at [445, 207] on input "d." at bounding box center [444, 204] width 1 height 3
radio input "true"
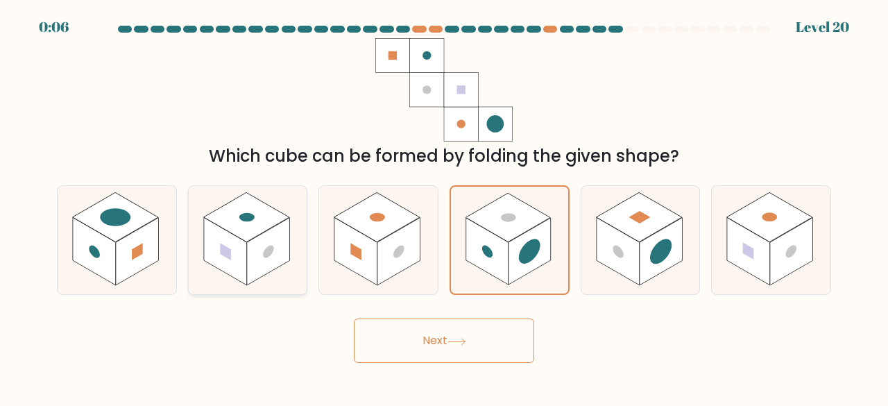
click at [233, 276] on rect at bounding box center [225, 251] width 43 height 68
click at [444, 207] on input "b." at bounding box center [444, 204] width 1 height 3
radio input "true"
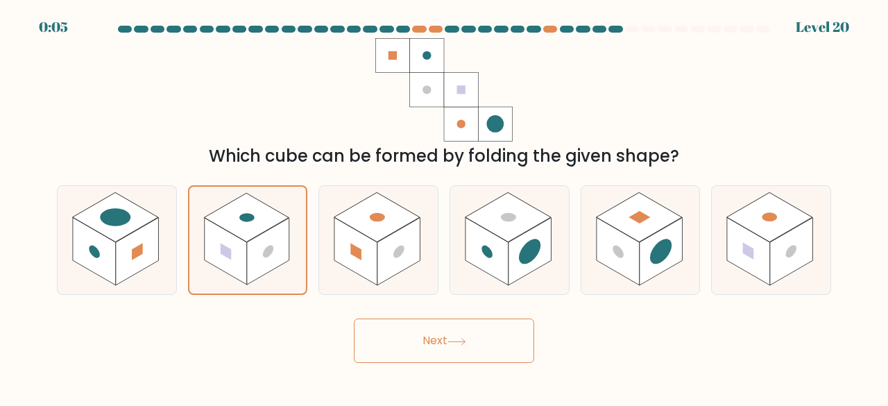
click at [412, 335] on button "Next" at bounding box center [444, 340] width 180 height 44
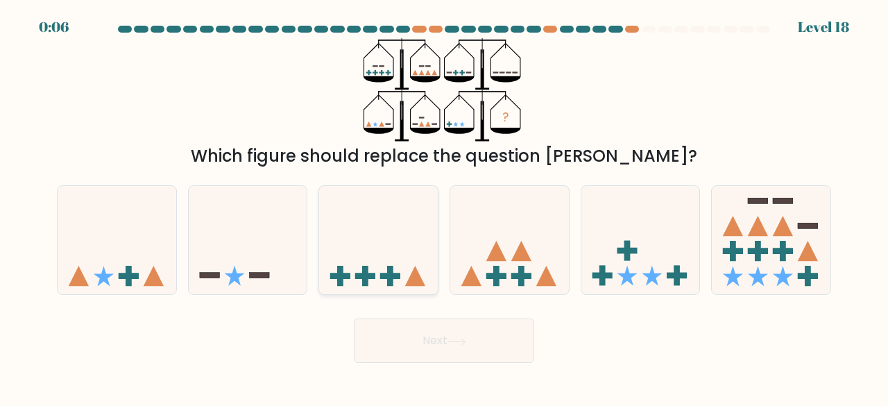
click at [369, 257] on icon at bounding box center [378, 240] width 119 height 98
click at [444, 207] on input "c." at bounding box center [444, 204] width 1 height 3
radio input "true"
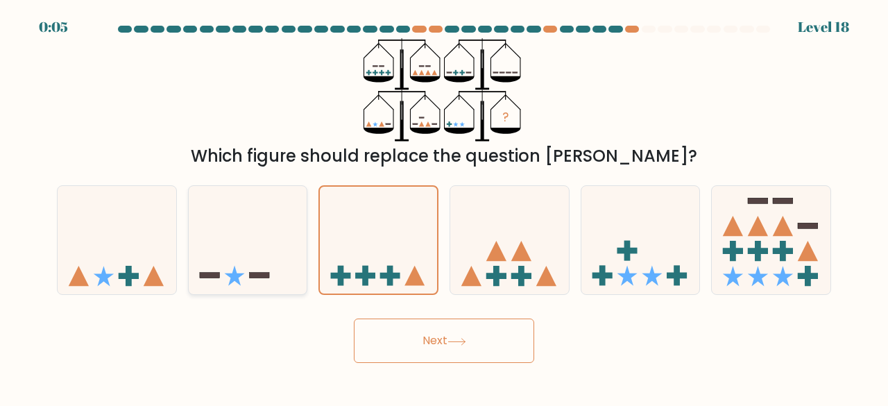
click at [225, 231] on icon at bounding box center [248, 240] width 119 height 98
click at [444, 207] on input "b." at bounding box center [444, 204] width 1 height 3
radio input "true"
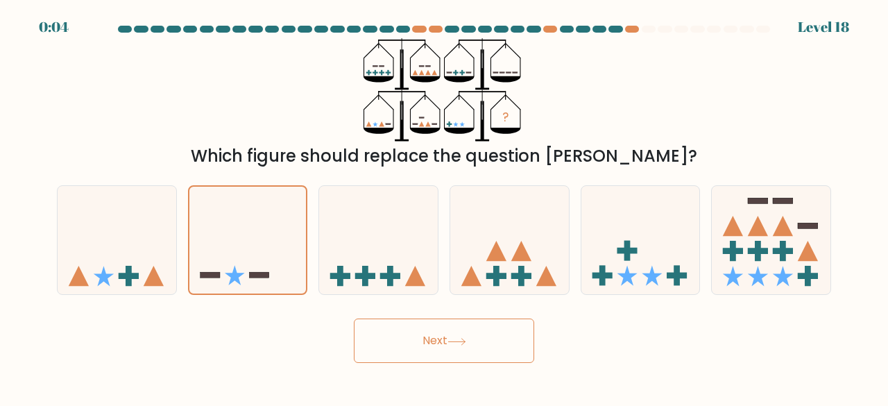
click at [379, 332] on button "Next" at bounding box center [444, 340] width 180 height 44
